Goal: Task Accomplishment & Management: Use online tool/utility

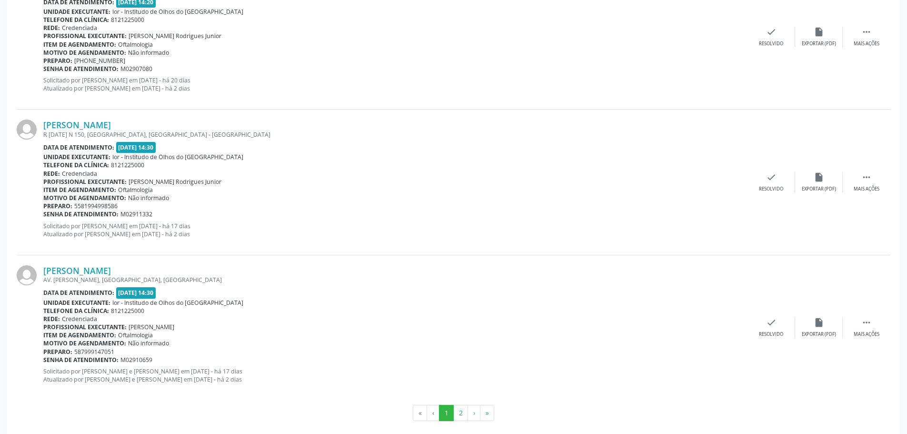
scroll to position [2076, 0]
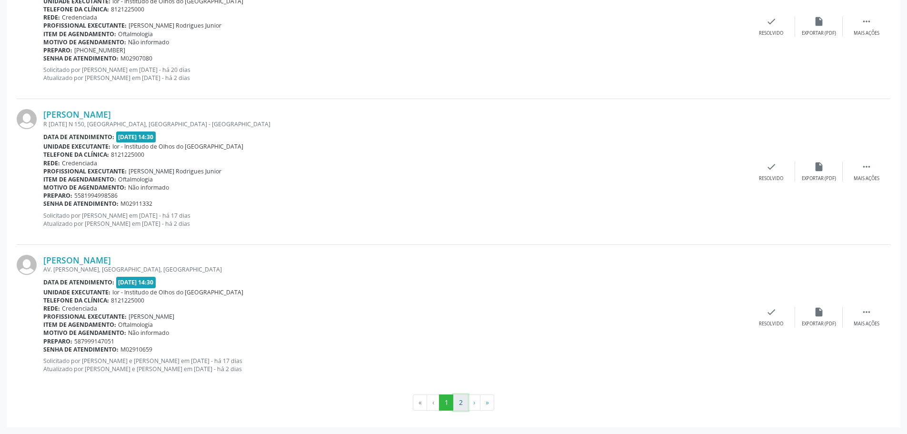
click at [461, 404] on button "2" at bounding box center [460, 402] width 15 height 16
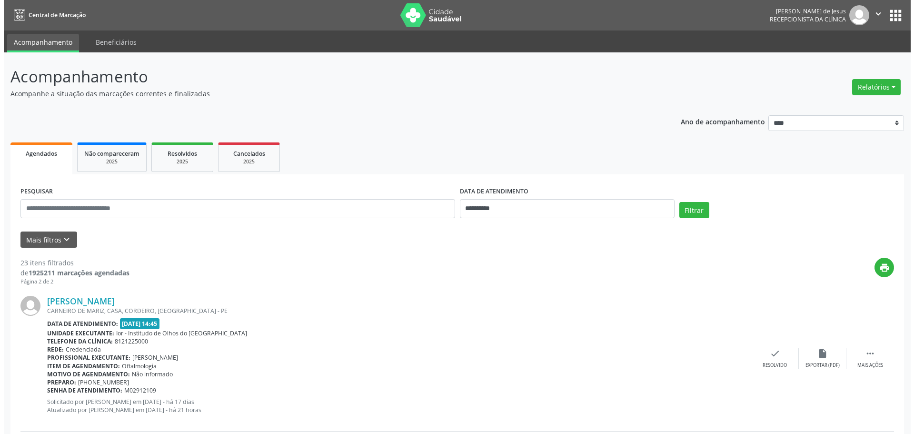
scroll to position [1059, 0]
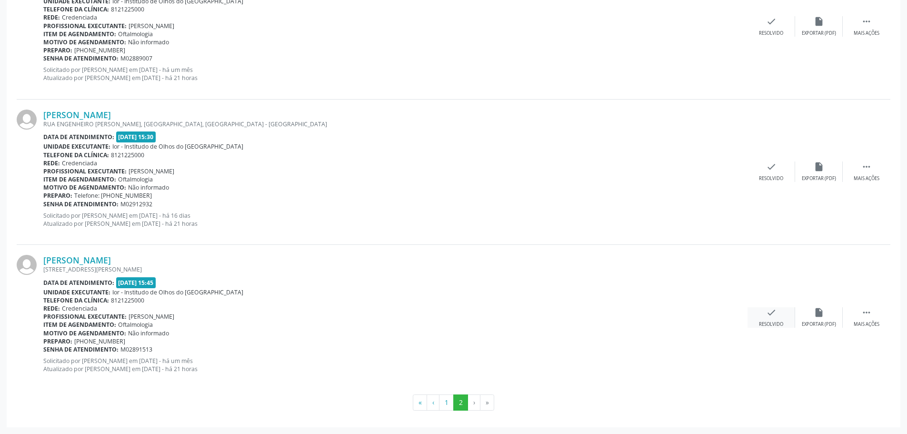
click at [768, 312] on icon "check" at bounding box center [771, 312] width 10 height 10
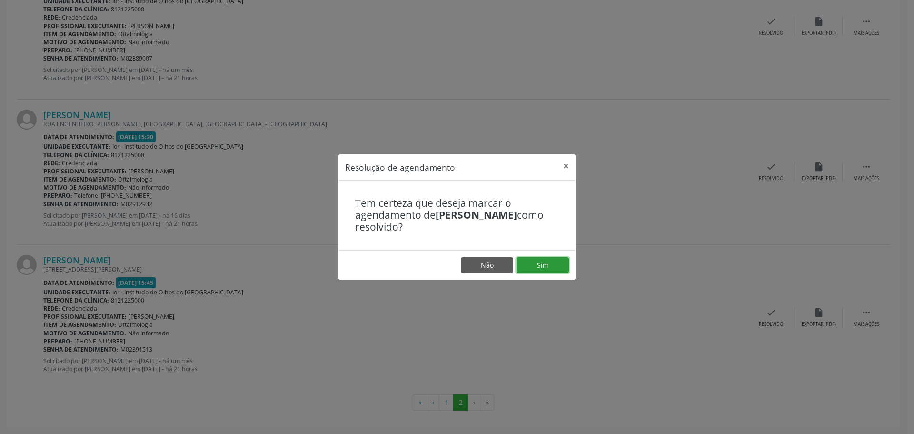
click at [554, 263] on button "Sim" at bounding box center [542, 265] width 52 height 16
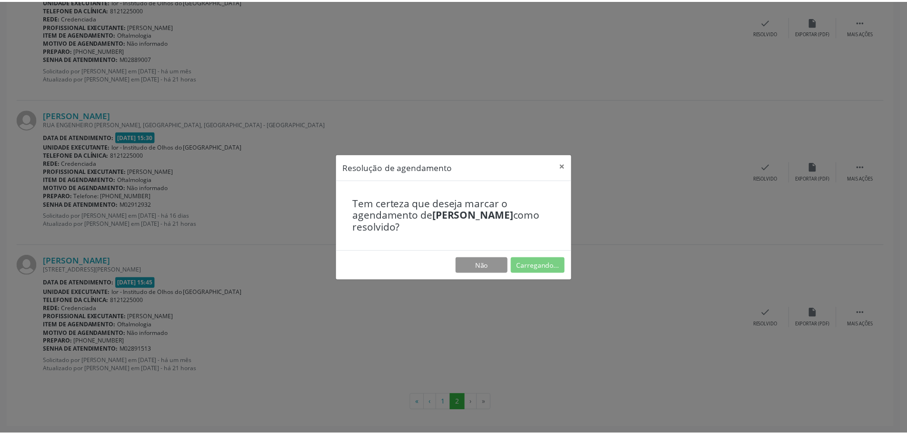
scroll to position [0, 0]
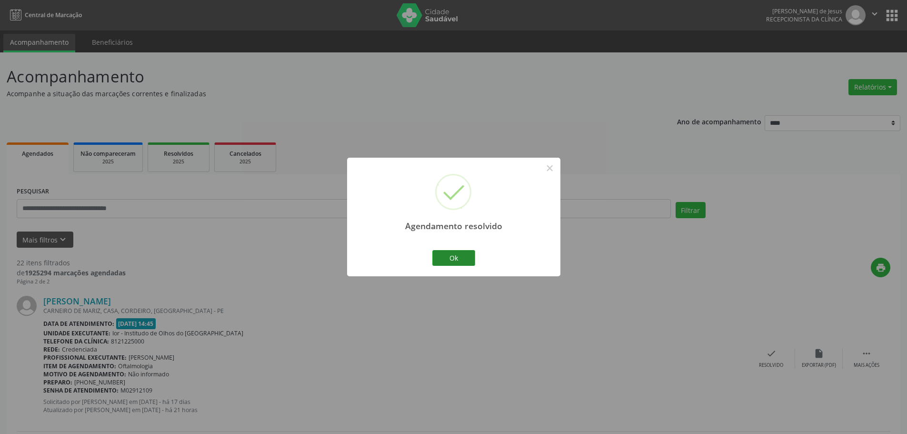
click at [460, 266] on div "Ok Cancel" at bounding box center [453, 258] width 47 height 20
click at [462, 257] on button "Ok" at bounding box center [453, 258] width 43 height 16
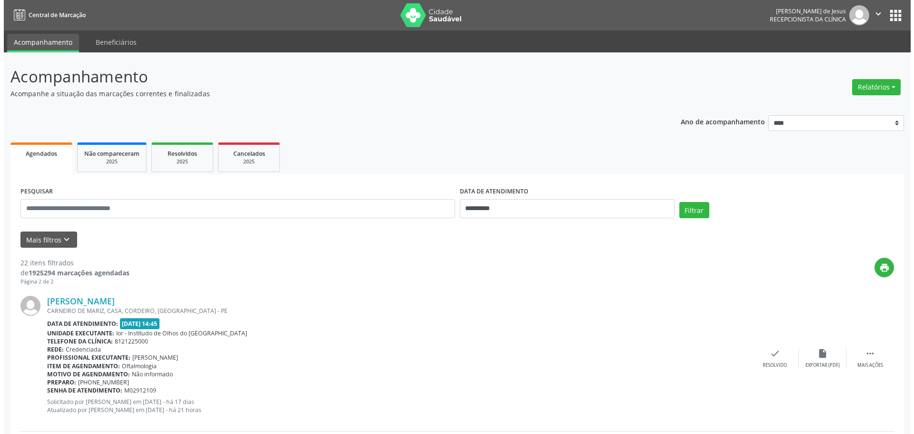
scroll to position [375, 0]
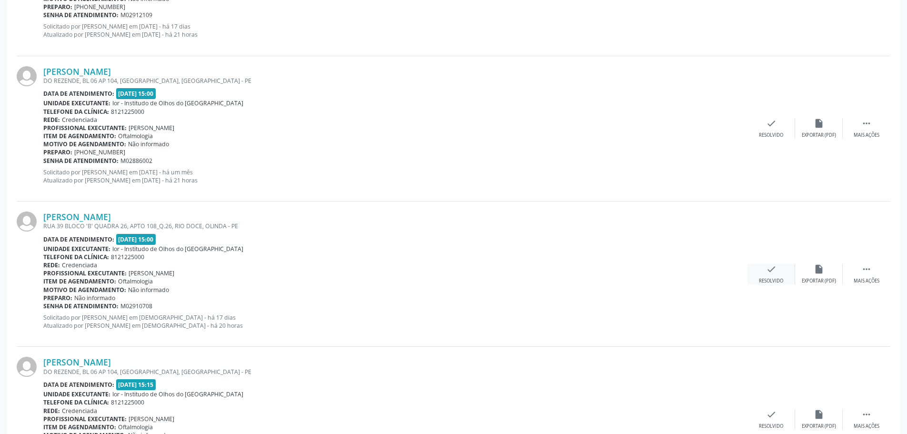
click at [768, 274] on div "check Resolvido" at bounding box center [771, 274] width 48 height 20
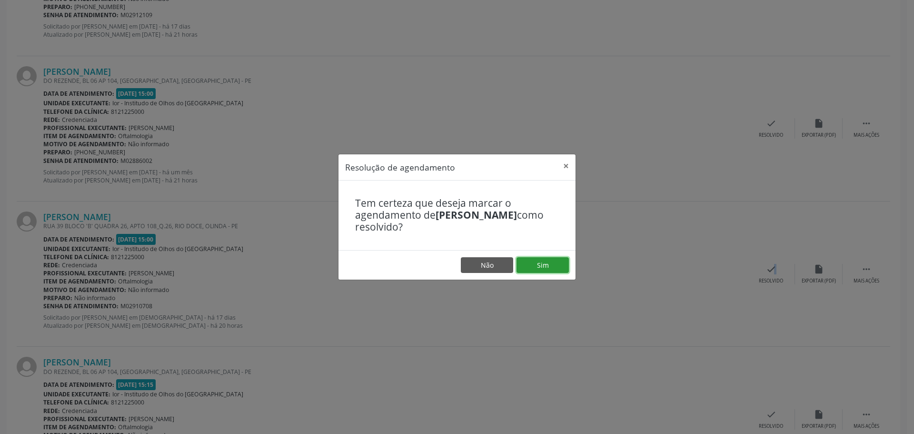
click at [537, 259] on button "Sim" at bounding box center [542, 265] width 52 height 16
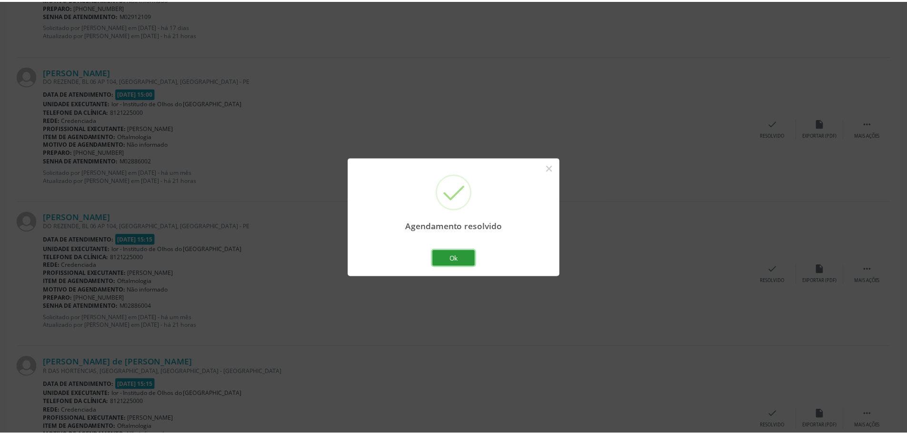
scroll to position [0, 0]
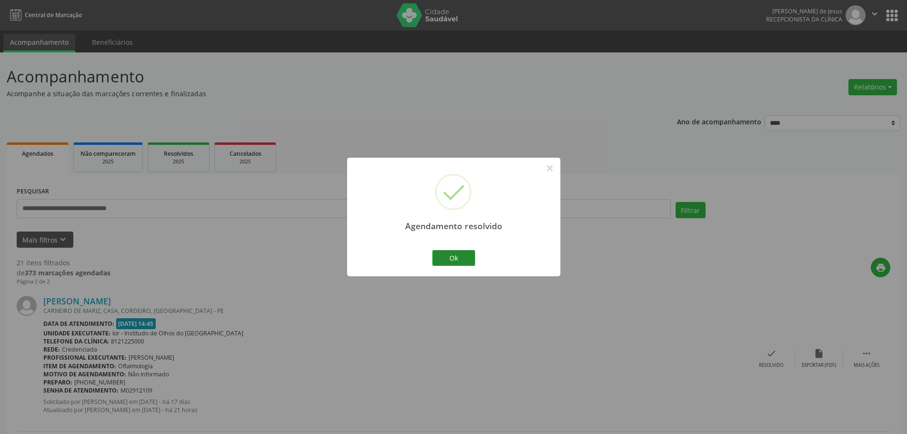
drag, startPoint x: 448, startPoint y: 267, endPoint x: 451, endPoint y: 262, distance: 5.8
click at [450, 263] on div "Ok Cancel" at bounding box center [453, 258] width 47 height 20
click at [452, 261] on button "Ok" at bounding box center [453, 258] width 43 height 16
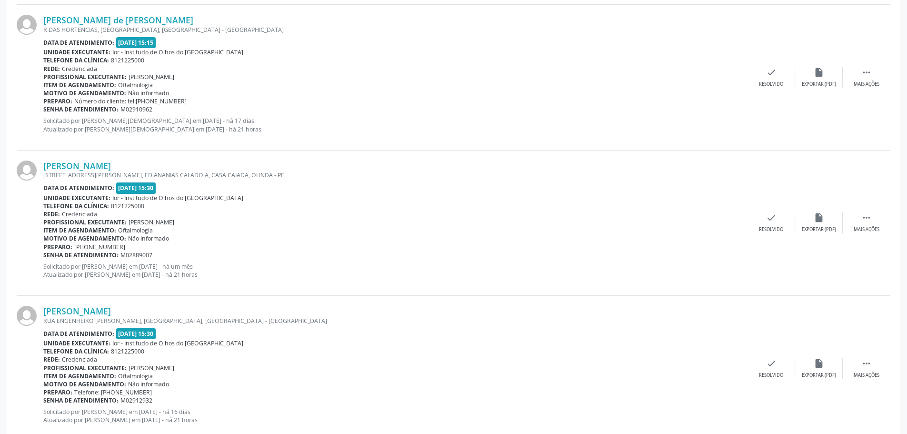
scroll to position [768, 0]
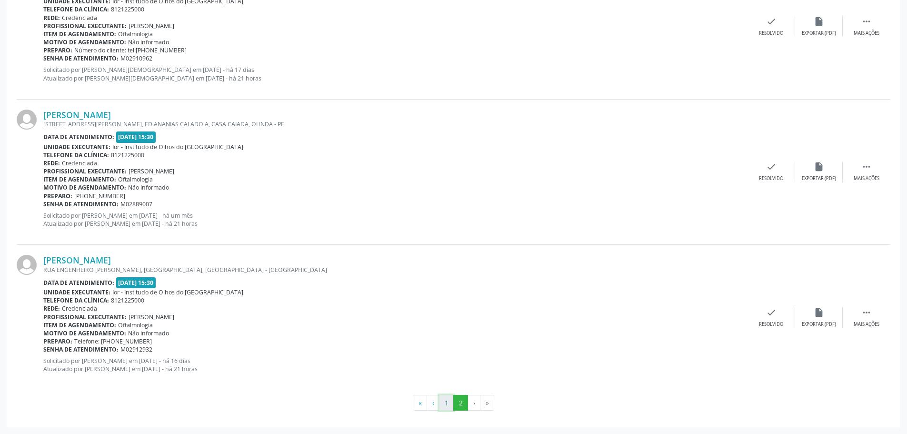
click at [444, 402] on button "1" at bounding box center [446, 403] width 15 height 16
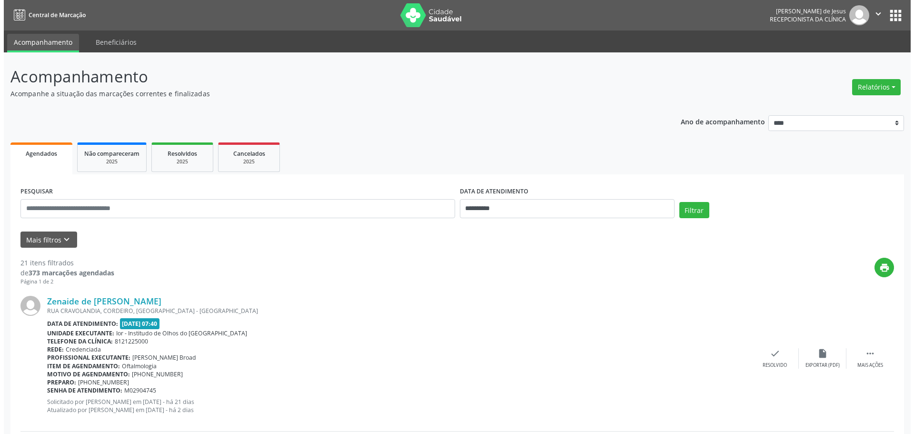
scroll to position [1829, 0]
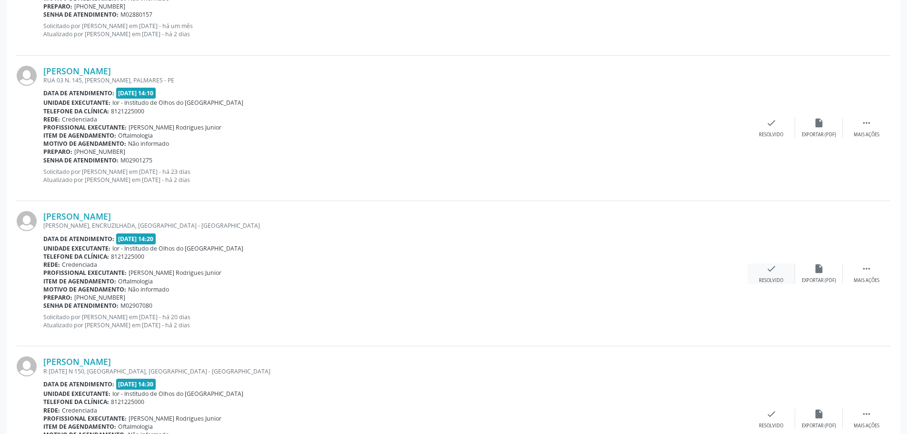
click at [768, 277] on div "Resolvido" at bounding box center [771, 280] width 24 height 7
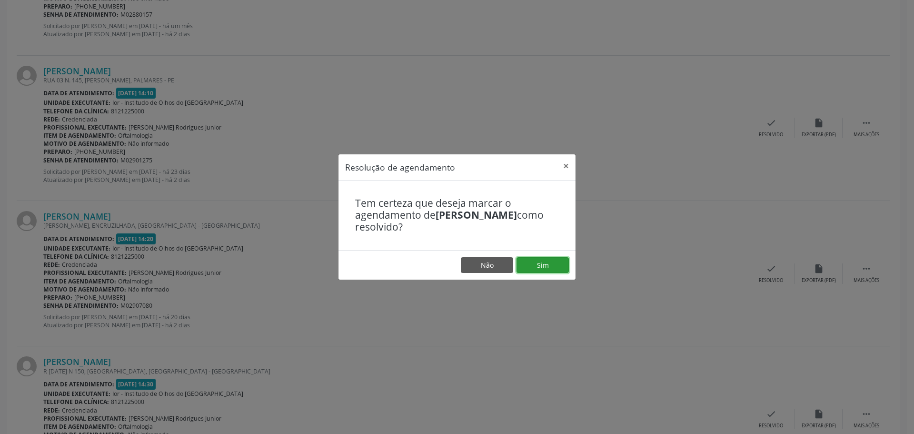
click at [540, 269] on button "Sim" at bounding box center [542, 265] width 52 height 16
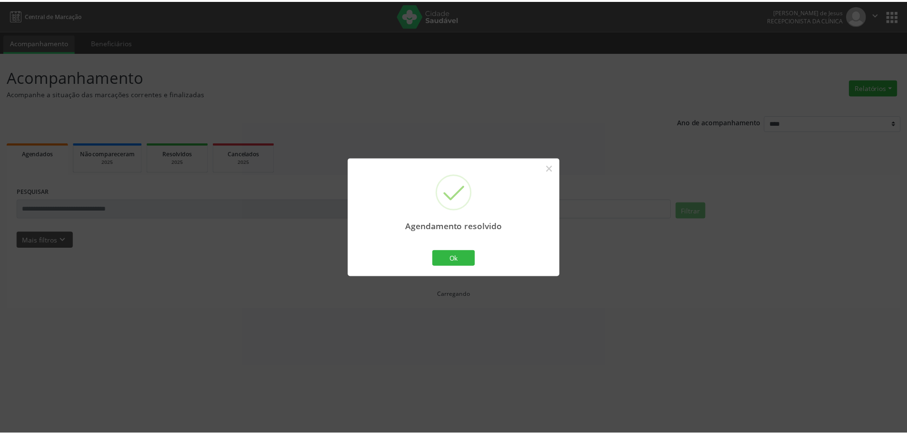
scroll to position [0, 0]
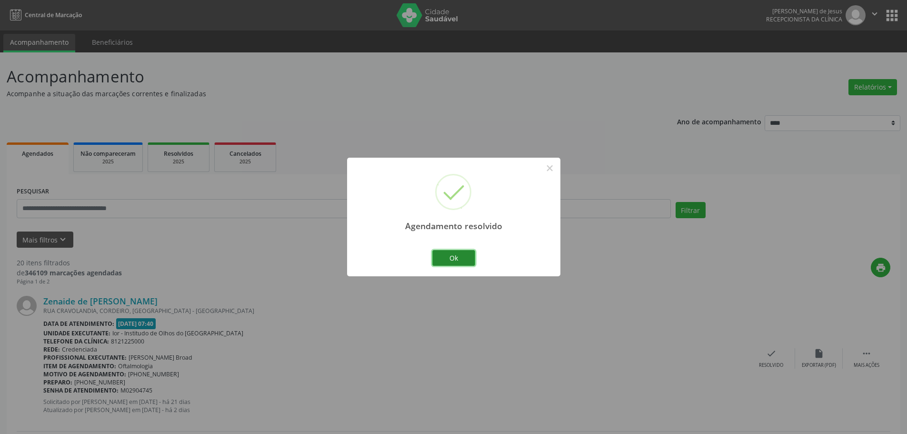
click at [458, 259] on button "Ok" at bounding box center [453, 258] width 43 height 16
